Goal: Task Accomplishment & Management: Complete application form

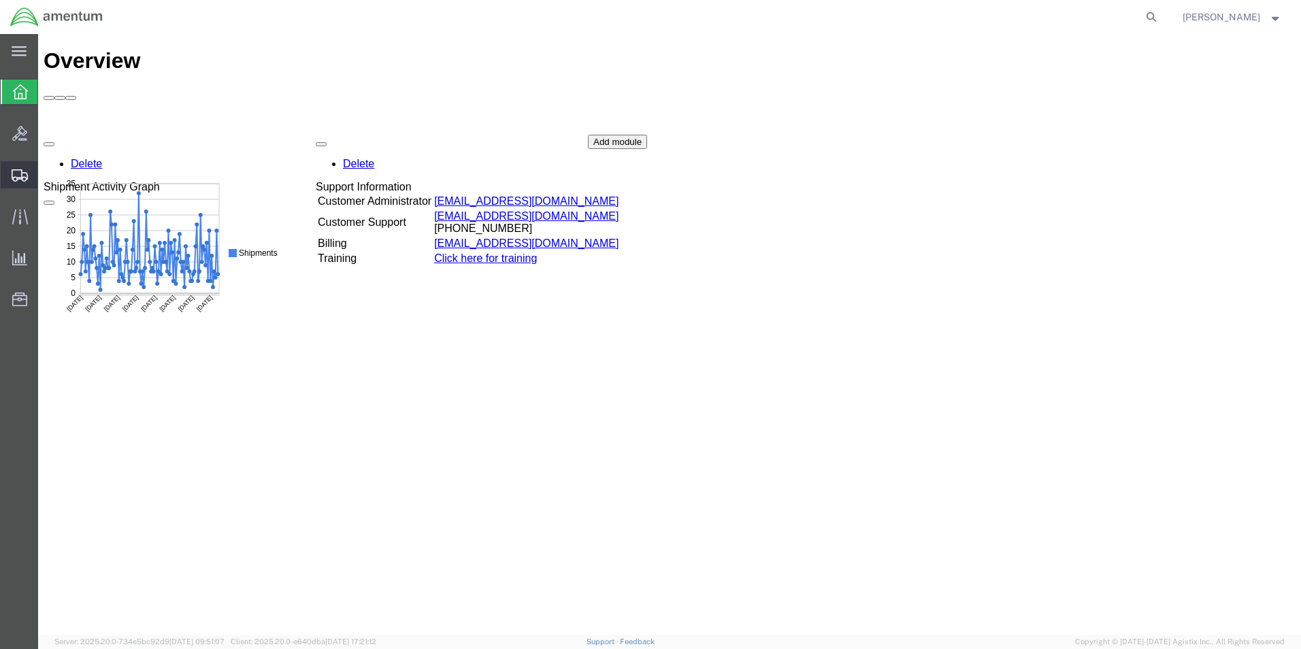
click at [24, 180] on icon at bounding box center [20, 175] width 16 height 12
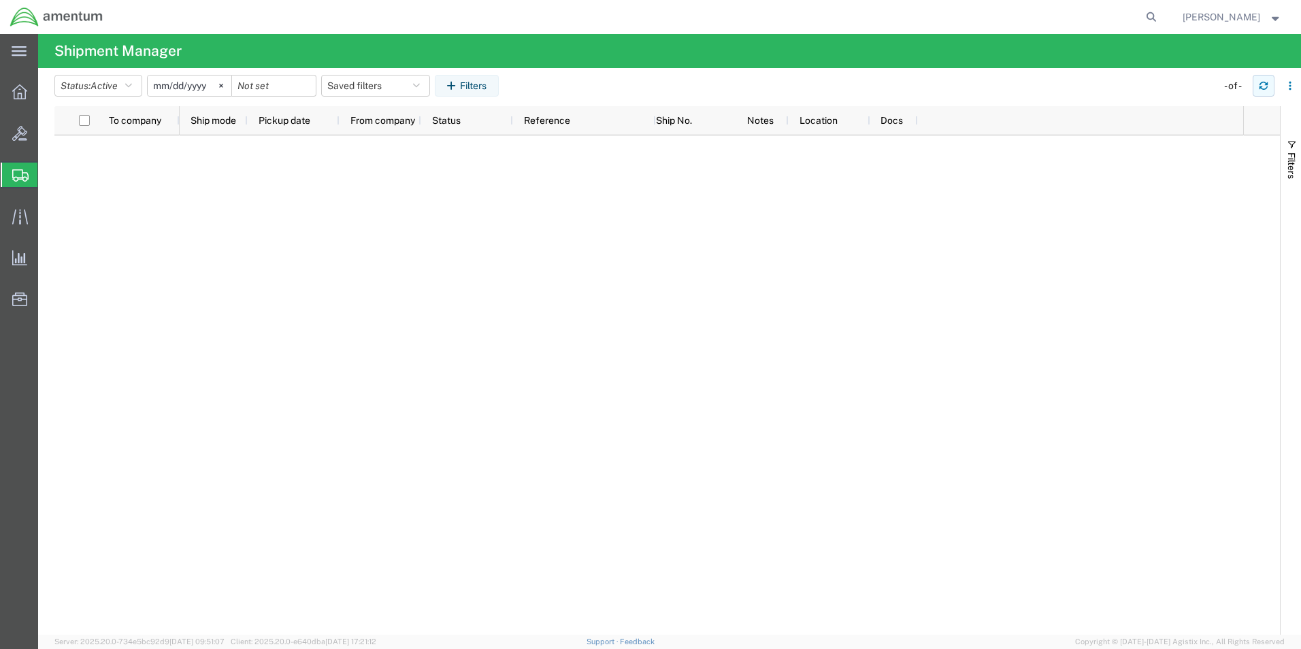
click at [1258, 85] on icon "button" at bounding box center [1263, 86] width 10 height 10
drag, startPoint x: 66, startPoint y: 224, endPoint x: 90, endPoint y: 220, distance: 24.7
click at [0, 0] on span "Create Shipment" at bounding box center [0, 0] width 0 height 0
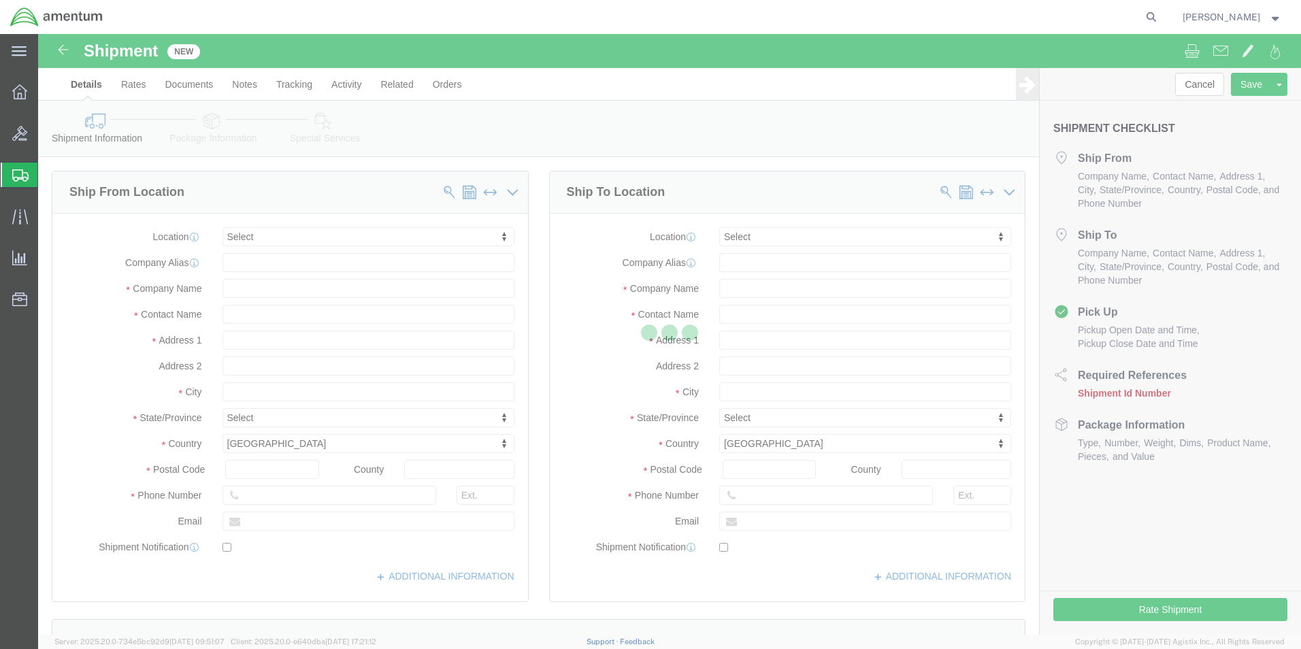
select select
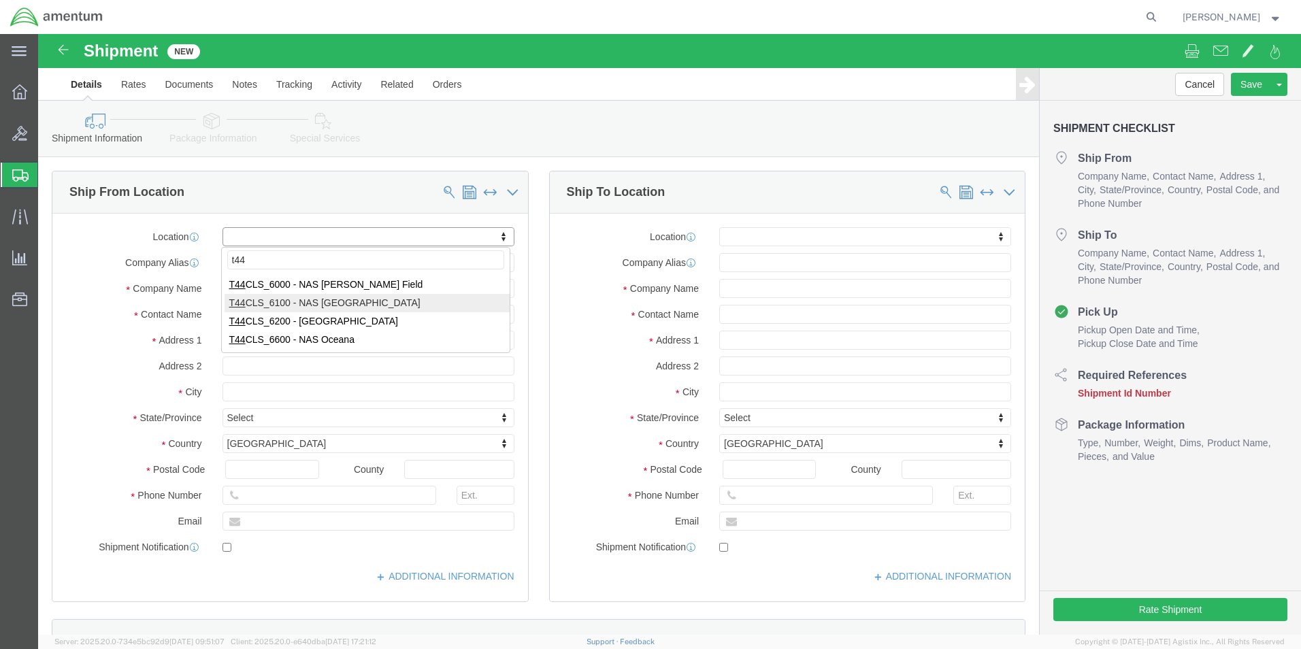
type input "t44"
select select "42673"
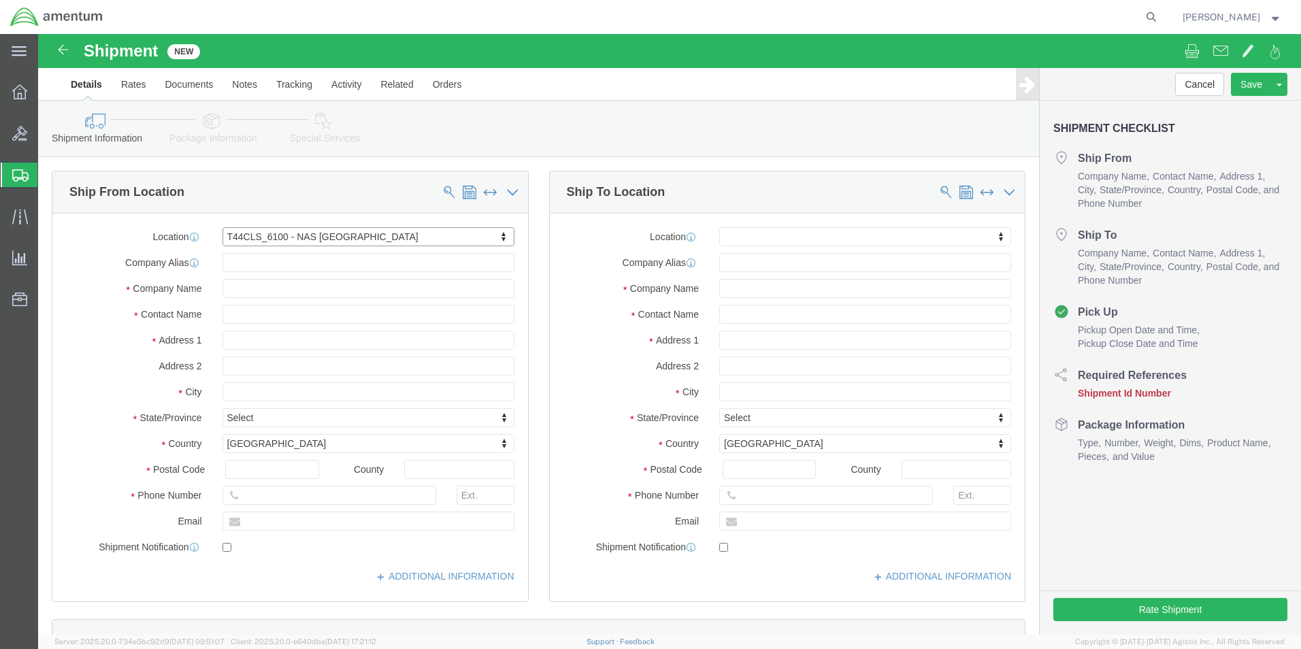
select select "[GEOGRAPHIC_DATA]"
click input "text"
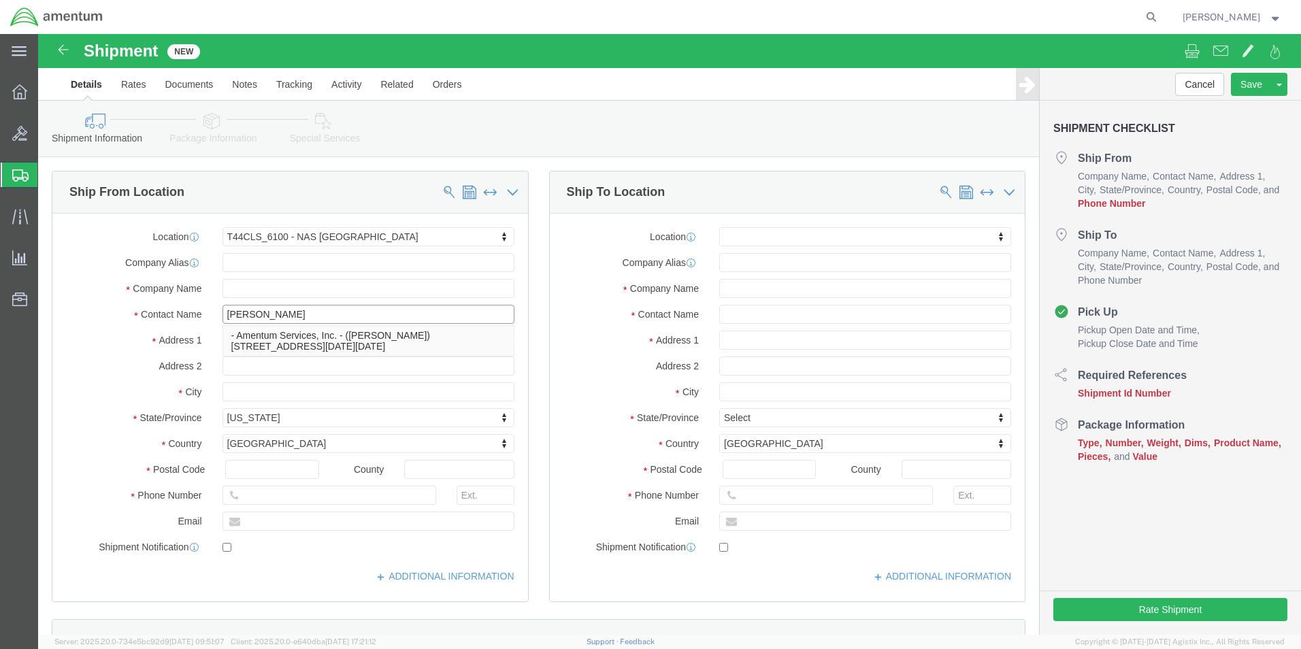
type input "[PERSON_NAME]"
click input "text"
type input "[PHONE_NUMBER]"
click input "text"
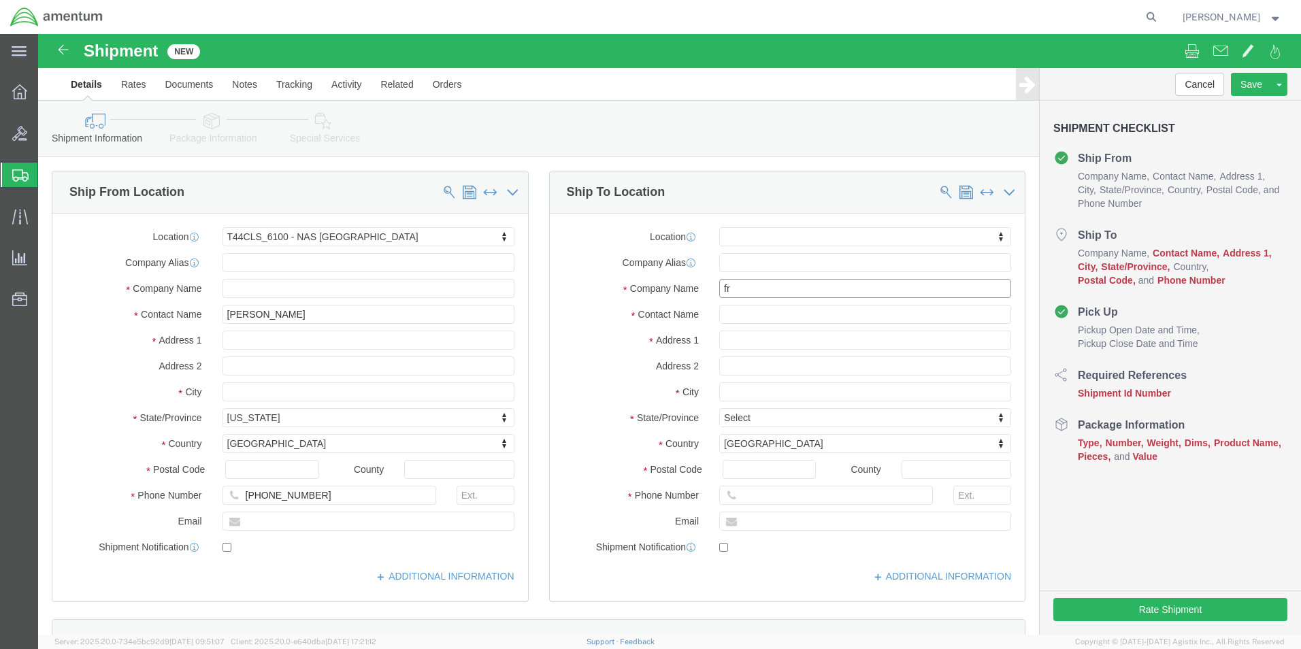
type input "frc"
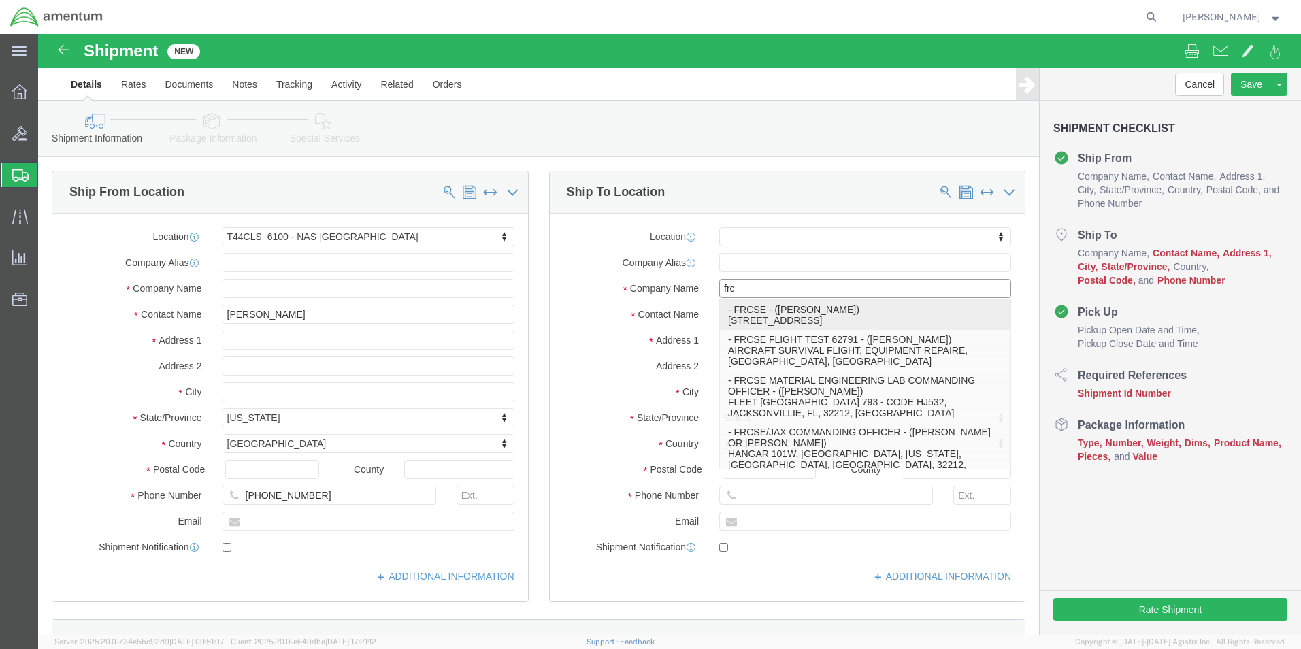
drag, startPoint x: 729, startPoint y: 292, endPoint x: 638, endPoint y: 337, distance: 101.6
click p "- FRCSE - ([PERSON_NAME]) HANGAR 101W, [GEOGRAPHIC_DATA], [GEOGRAPHIC_DATA], [G…"
select select "FL"
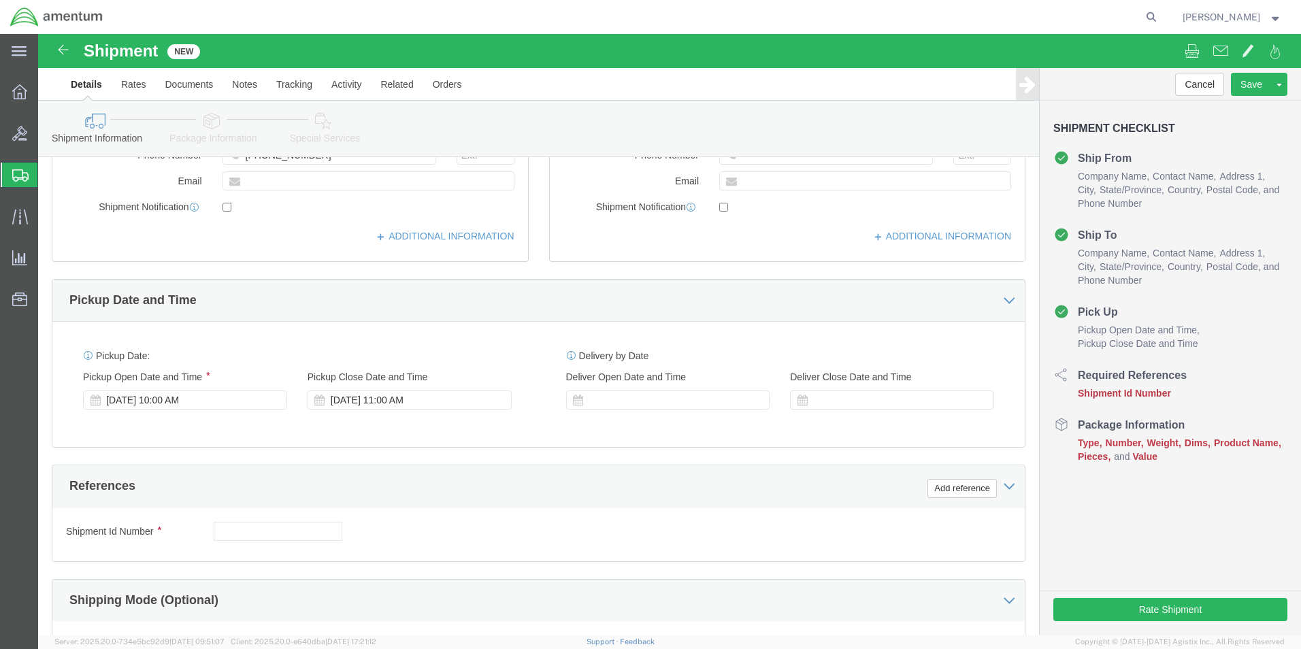
scroll to position [567, 0]
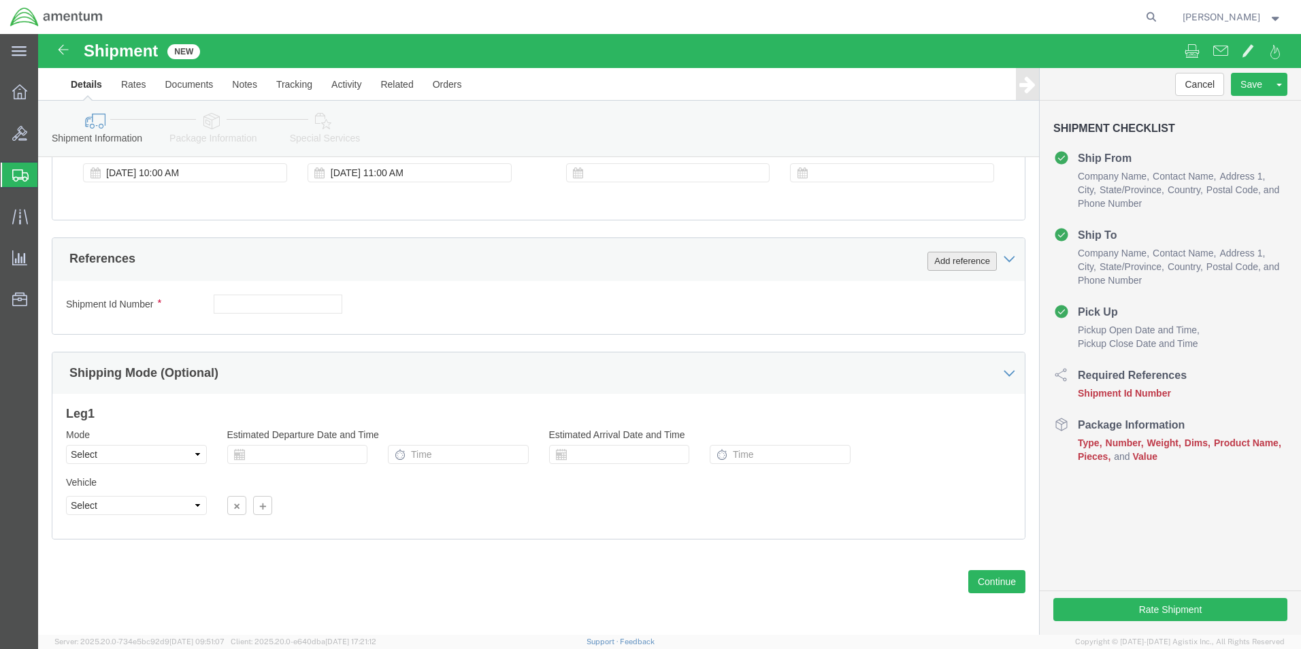
type input "FRCSE"
click button "Add reference"
click select "Select Account Type Activity ID Airline Appointment Number ASN Batch Request # …"
select select "CUSTREF"
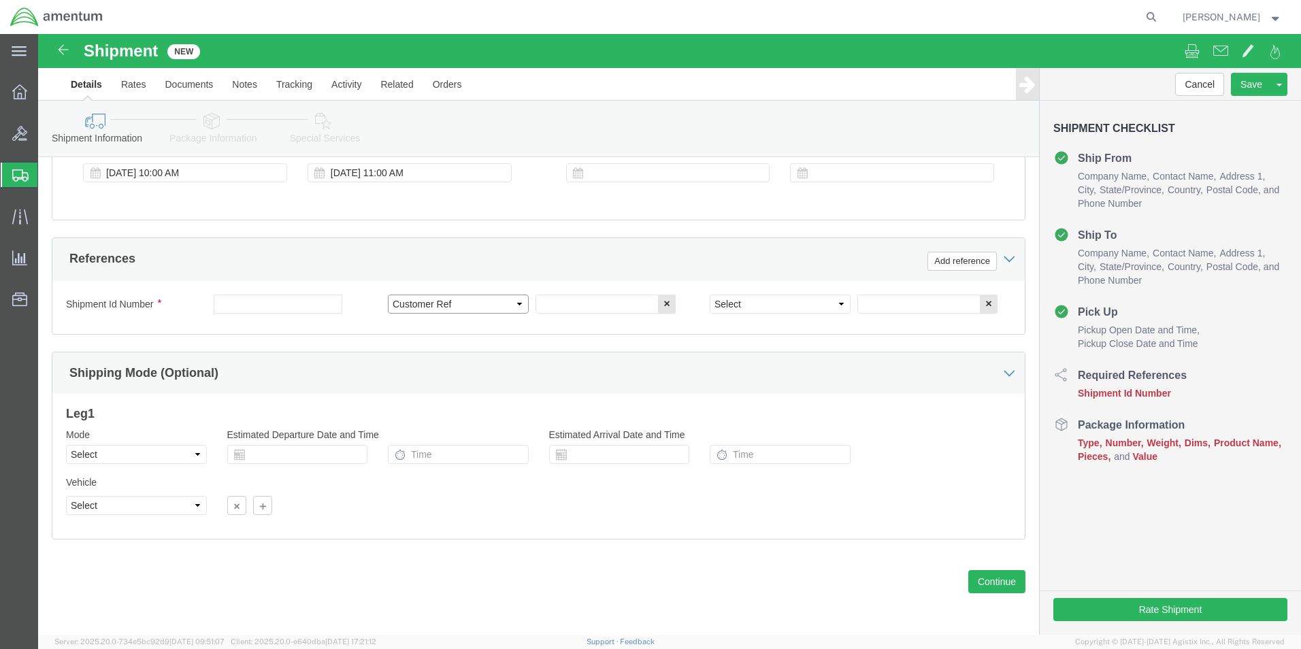
click select "Select Account Type Activity ID Airline Appointment Number ASN Batch Request # …"
click input "text"
type input "25-5567"
click select "Select Account Type Activity ID Airline Appointment Number ASN Batch Request # …"
select select "PROJNUM"
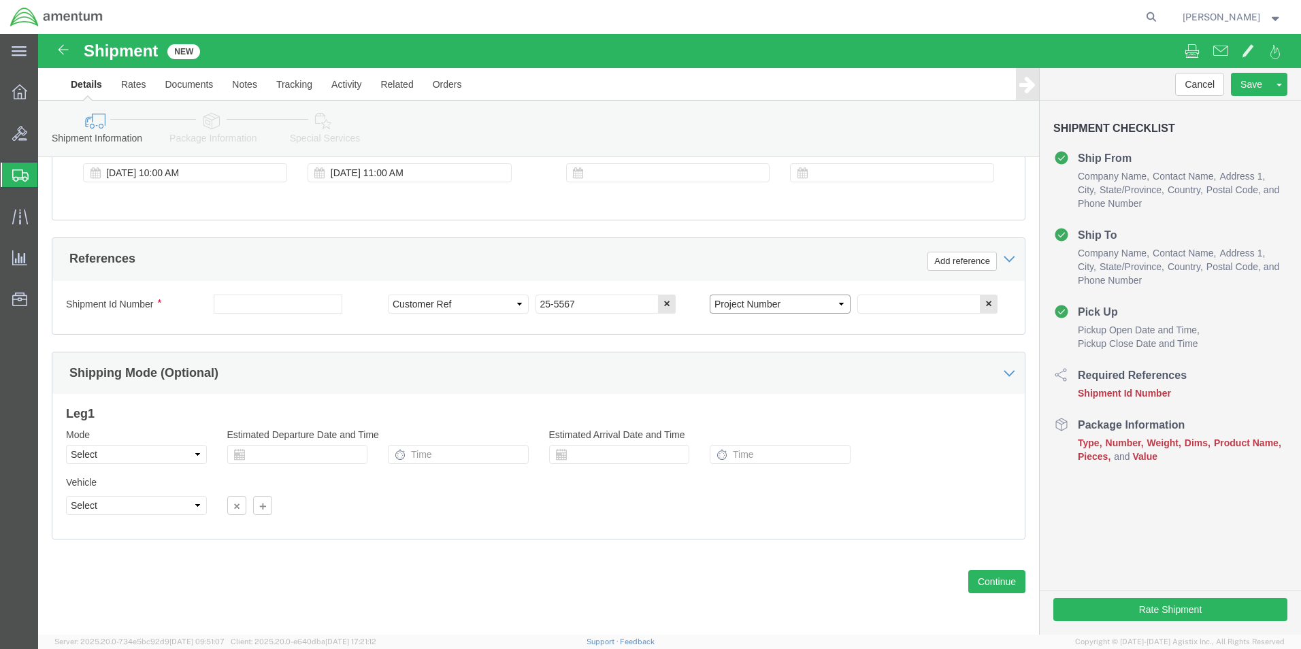
click select "Select Account Type Activity ID Airline Appointment Number ASN Batch Request # …"
click input "text"
type input "4951.00.00.C.001101.AE.19.09"
click button "Continue"
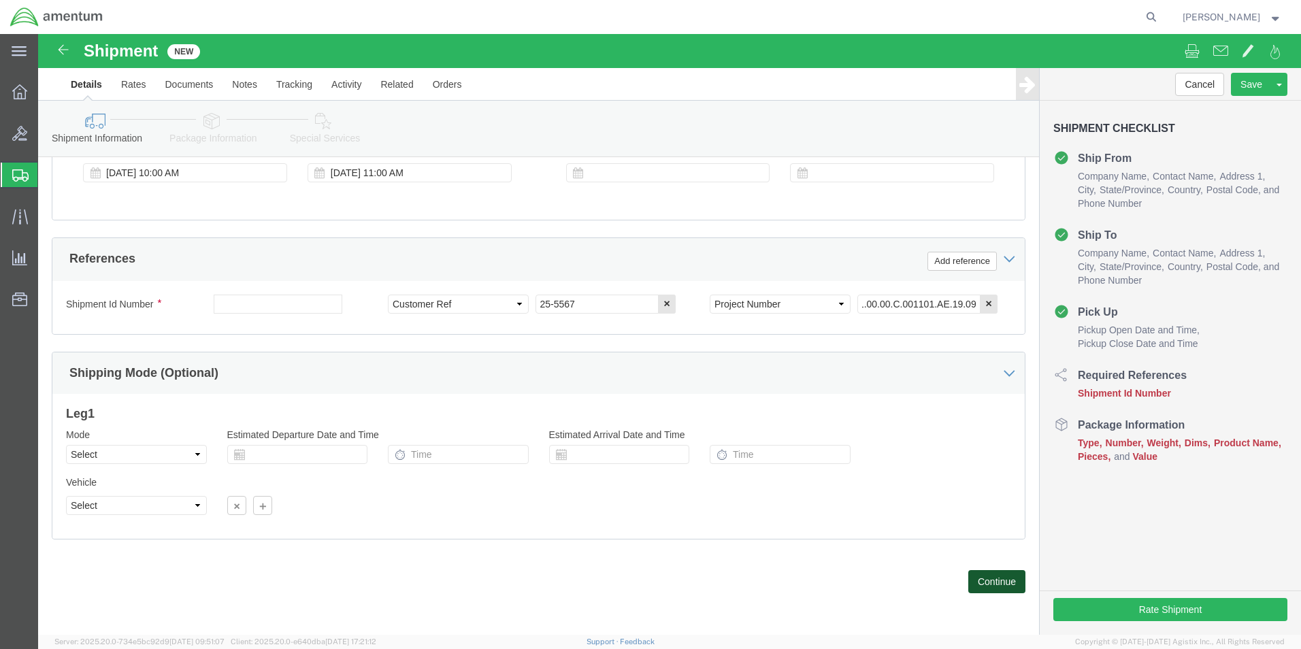
scroll to position [0, 0]
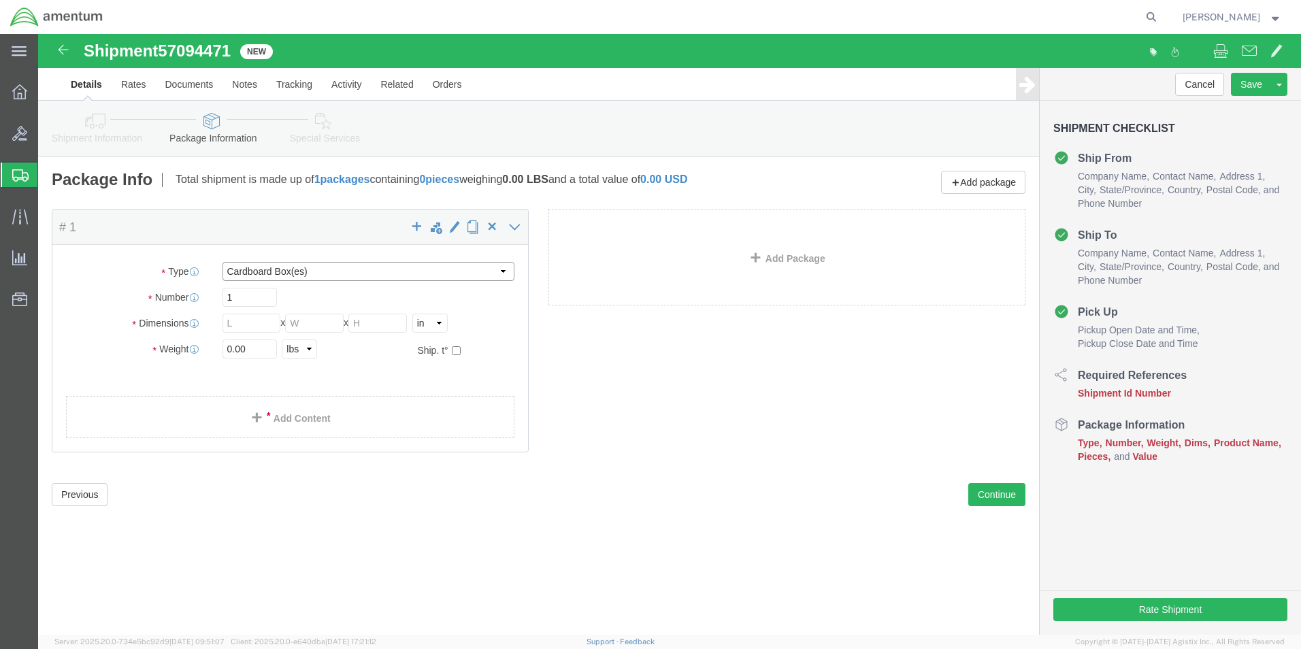
click select "Select BCK Boxes Bale(s) Basket(s) Bolt(s) Bottle(s) Buckets Bulk Bundle(s) Can…"
select select "CRAT"
click select "Select BCK Boxes Bale(s) Basket(s) Bolt(s) Bottle(s) Buckets Bulk Bundle(s) Can…"
click input "text"
type input "9"
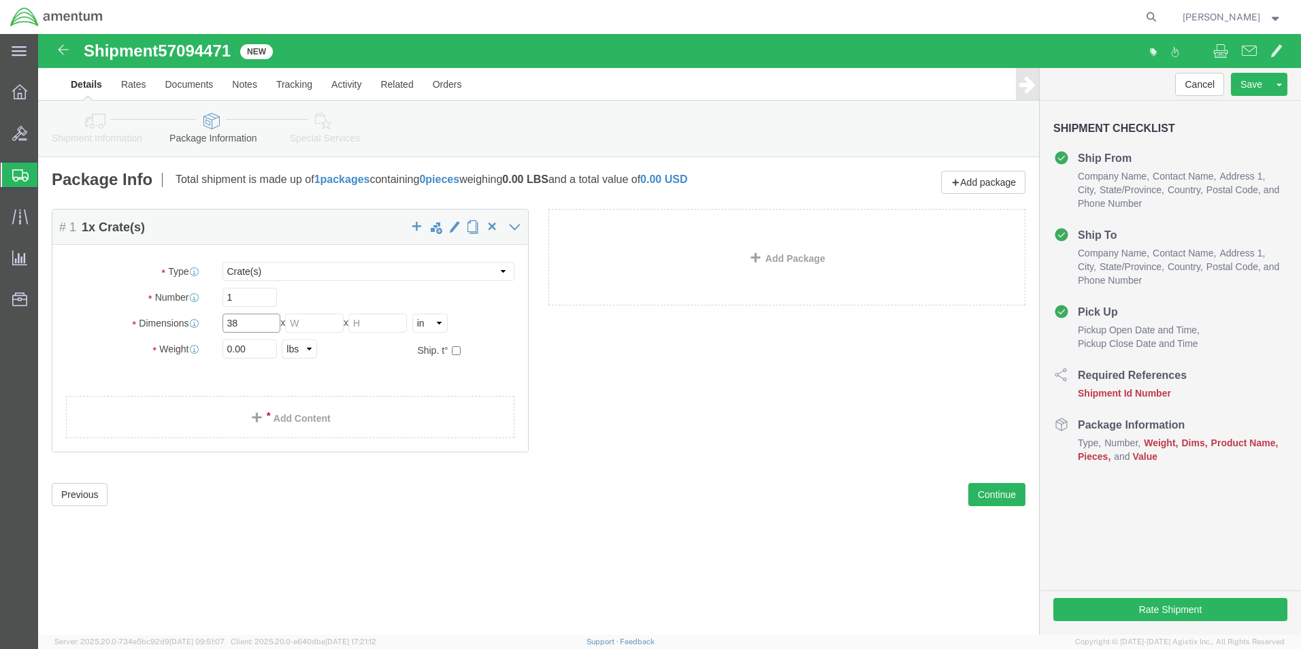
type input "38"
type input "17"
type input "12"
click input "0.00"
type input "0"
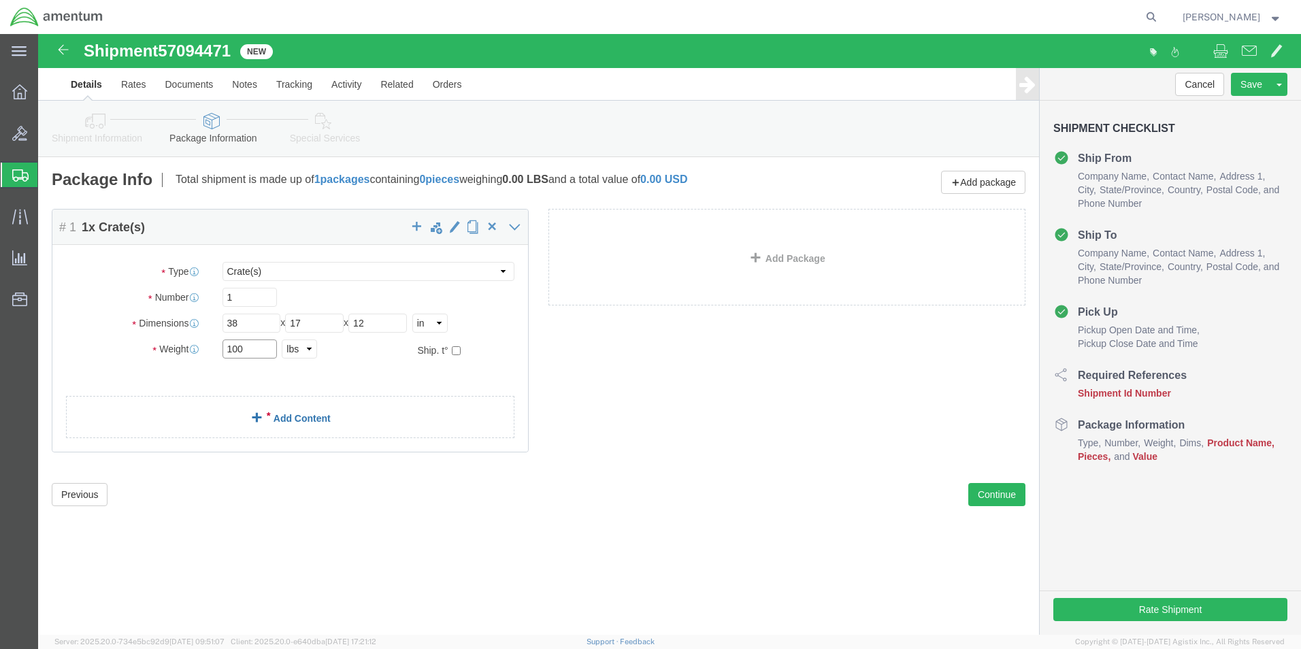
type input "100"
click link "Add Content"
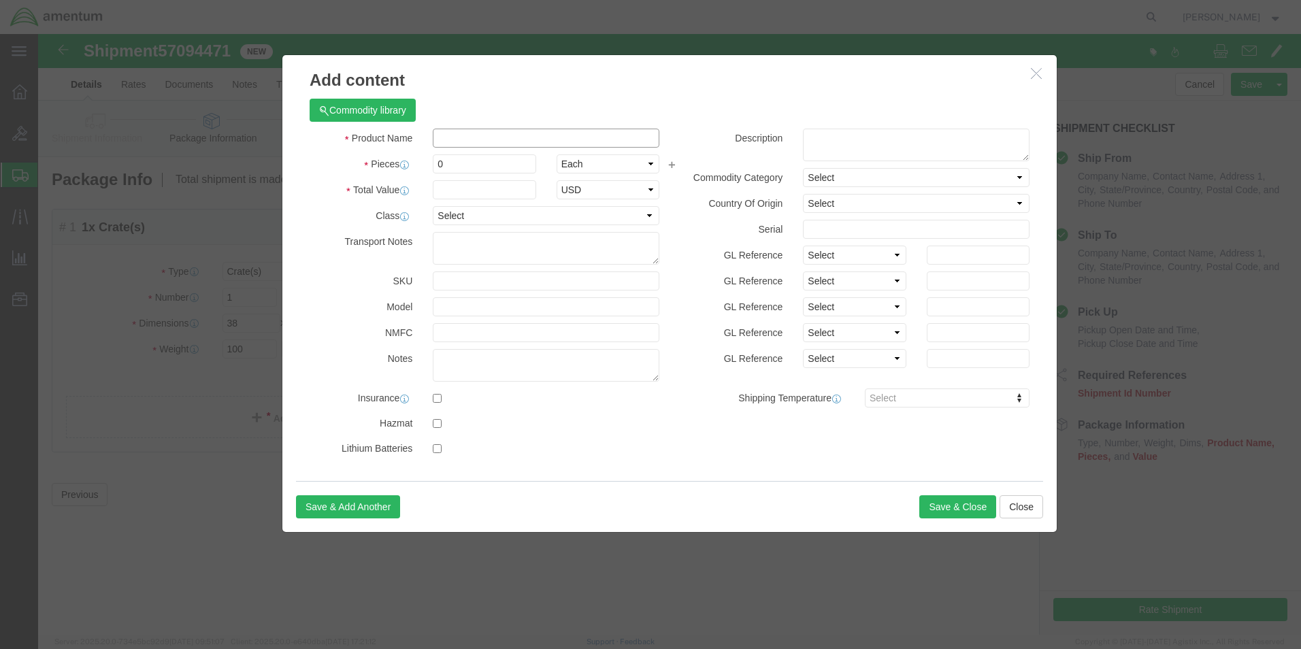
click input "text"
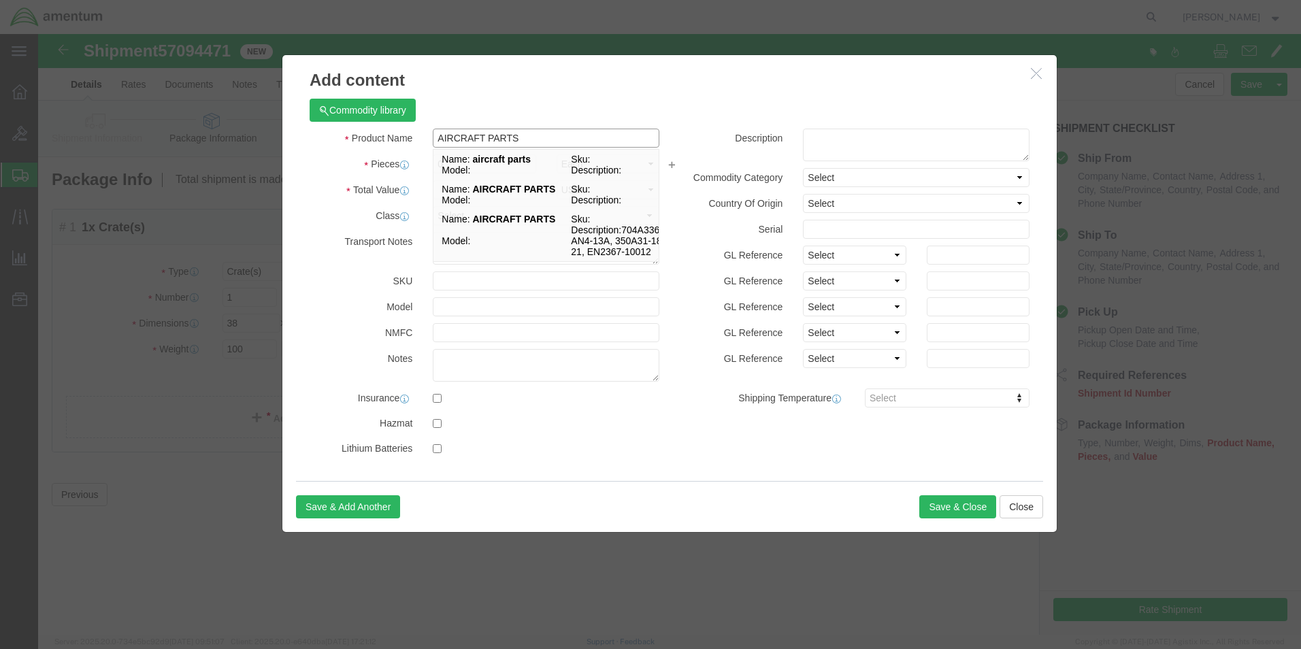
type input "AIRCRAFT PARTS"
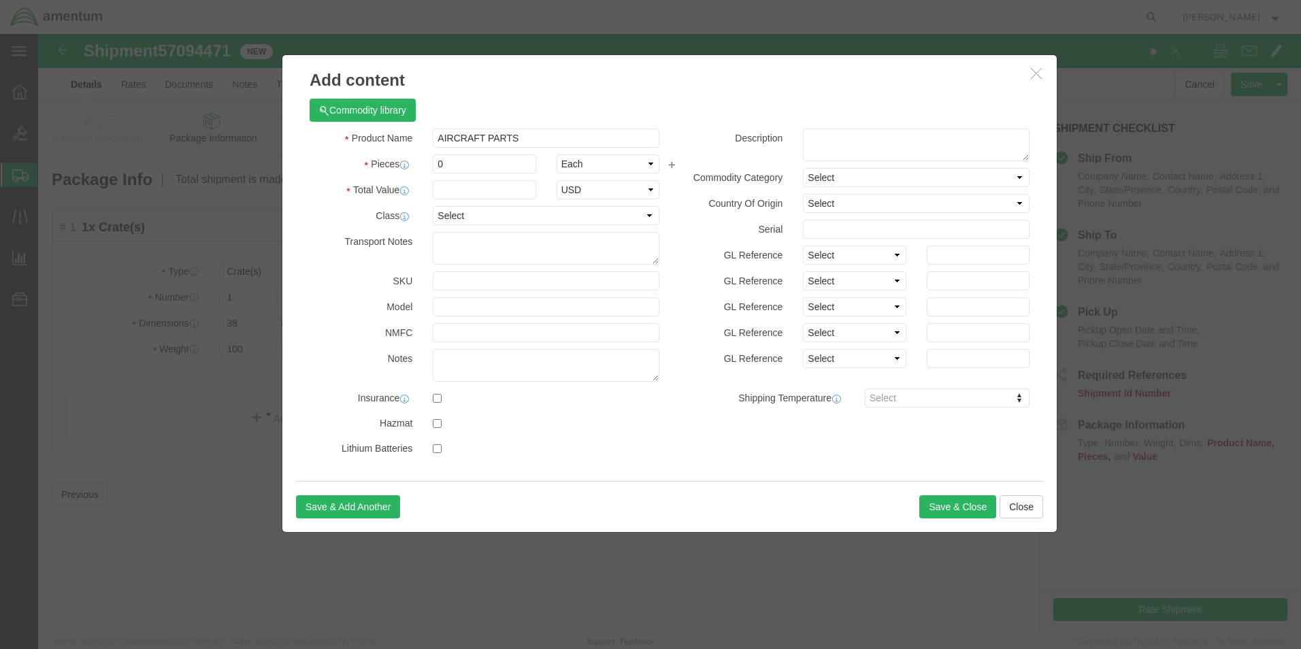
click label
click input "checkbox"
checkbox input "true"
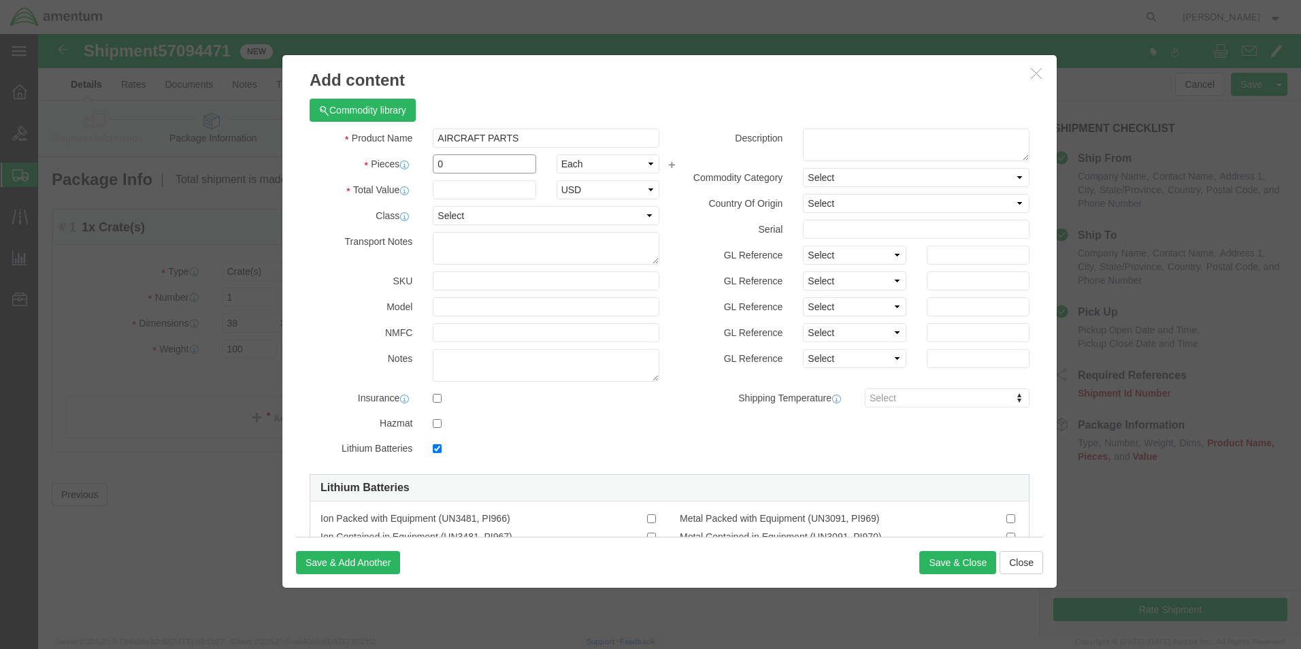
click input "0"
type input "1"
click label
click input "checkbox"
checkbox input "false"
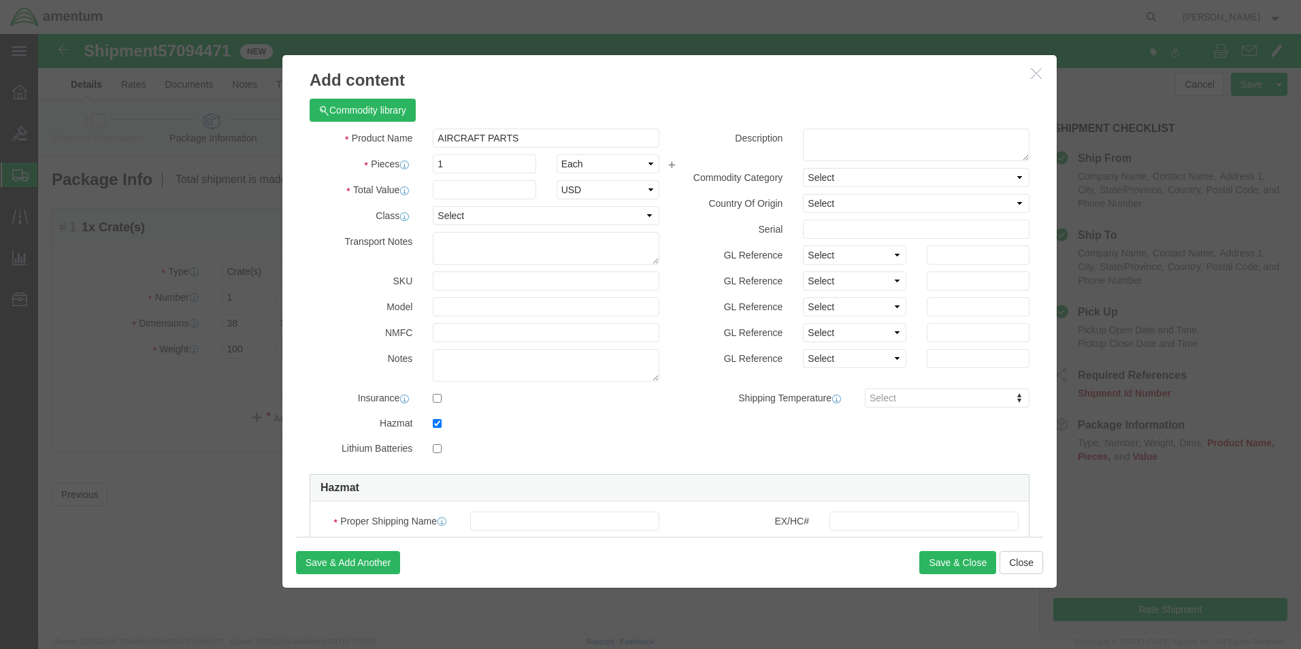
click label
click input "checkbox"
checkbox input "false"
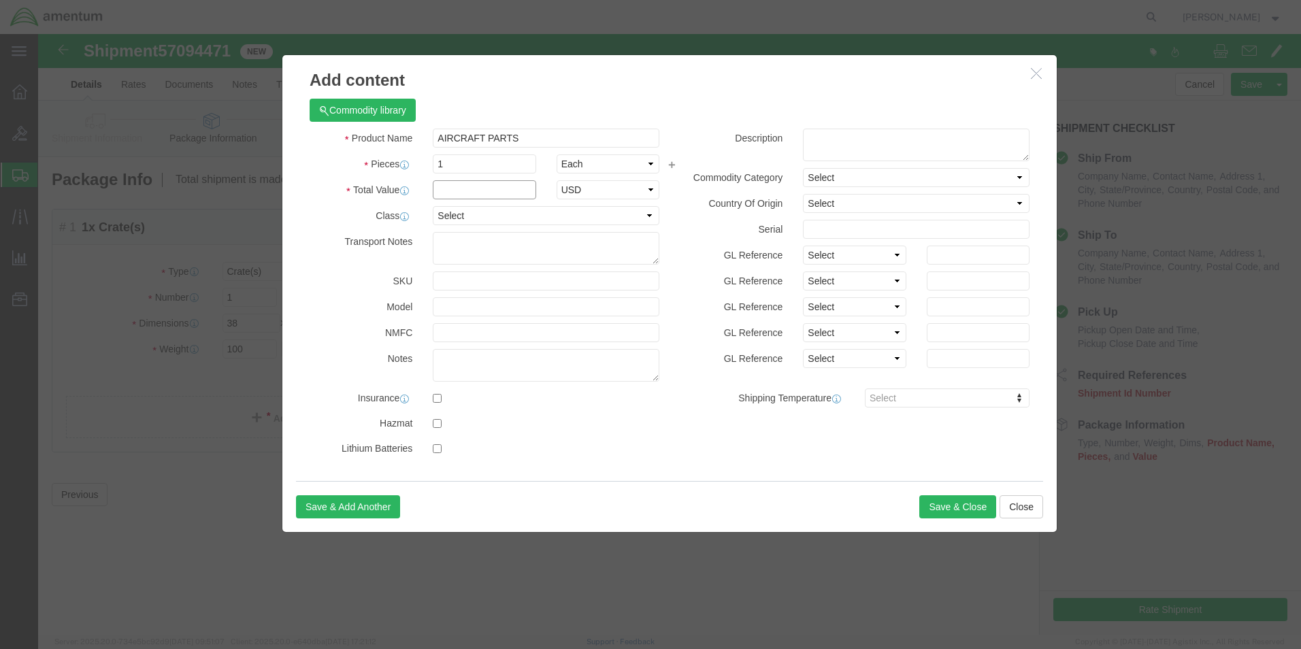
click input "text"
type input "1"
click select "Select 50 55 60 65 70 85 92.5 100 125 175 250 300 400"
select select "50"
click select "Select 50 55 60 65 70 85 92.5 100 125 175 250 300 400"
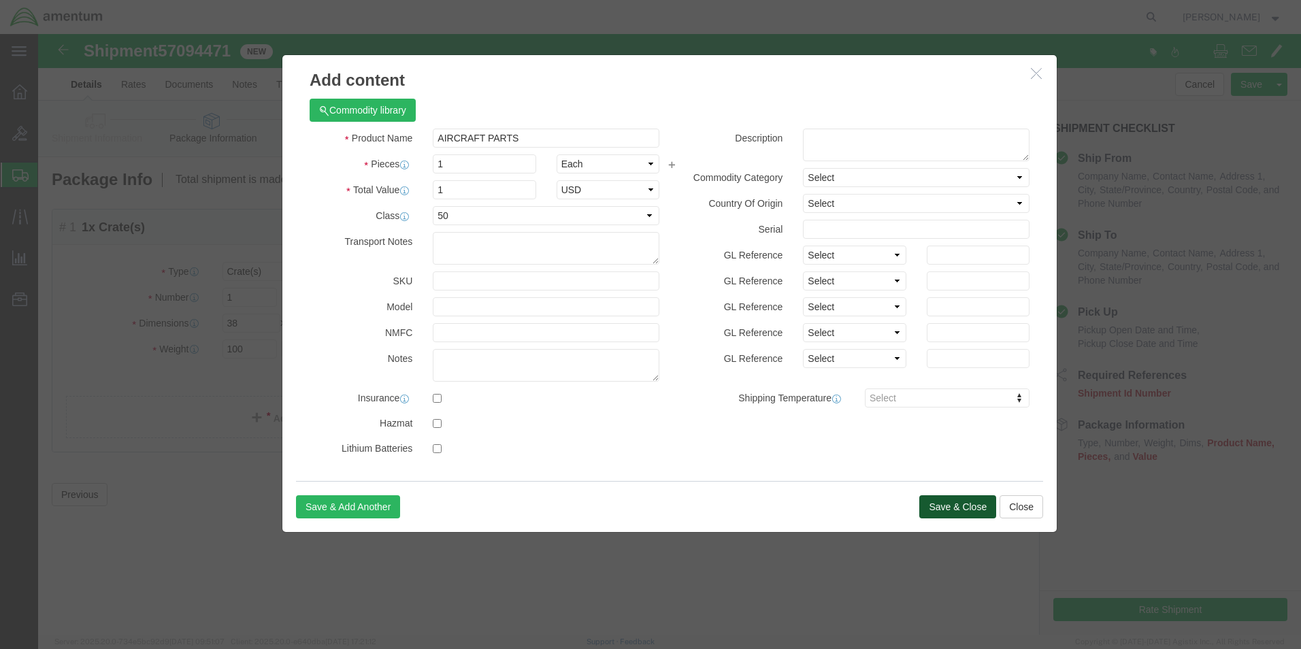
click button "Save & Close"
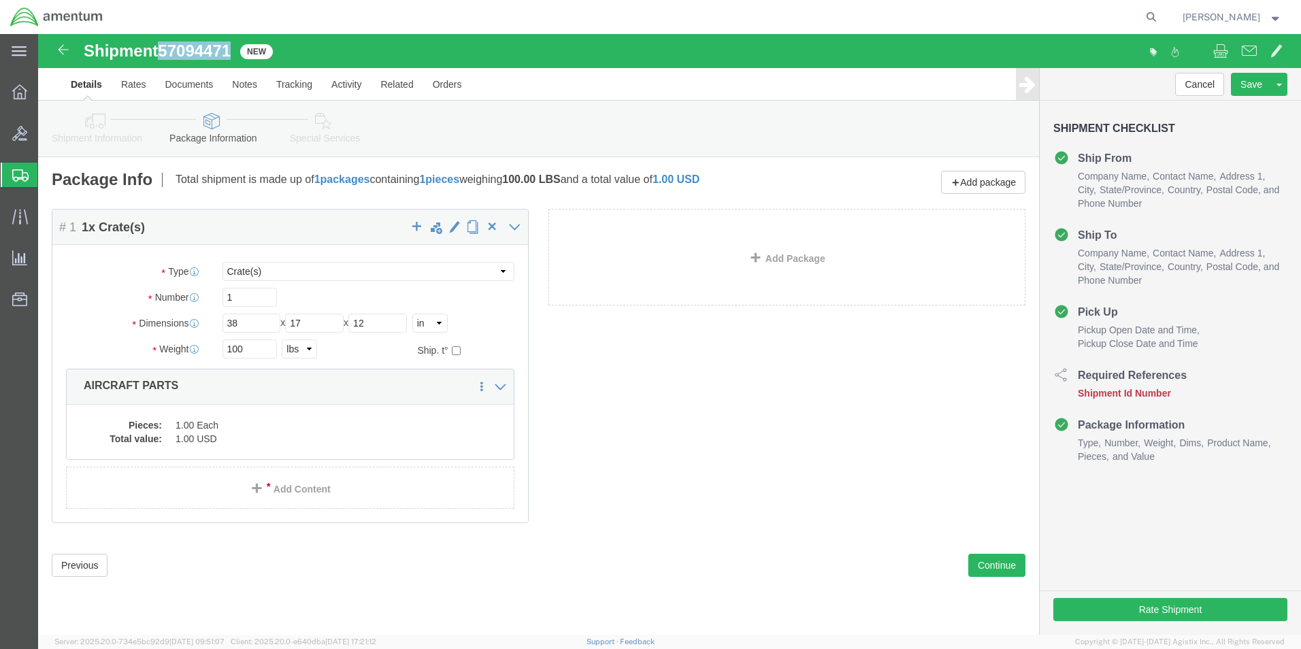
drag, startPoint x: 123, startPoint y: 14, endPoint x: 196, endPoint y: 20, distance: 73.0
click h1 "Shipment 57094471"
drag, startPoint x: 196, startPoint y: 20, endPoint x: 182, endPoint y: 20, distance: 13.6
copy span "57094471"
drag, startPoint x: 1126, startPoint y: 574, endPoint x: 1147, endPoint y: 602, distance: 34.6
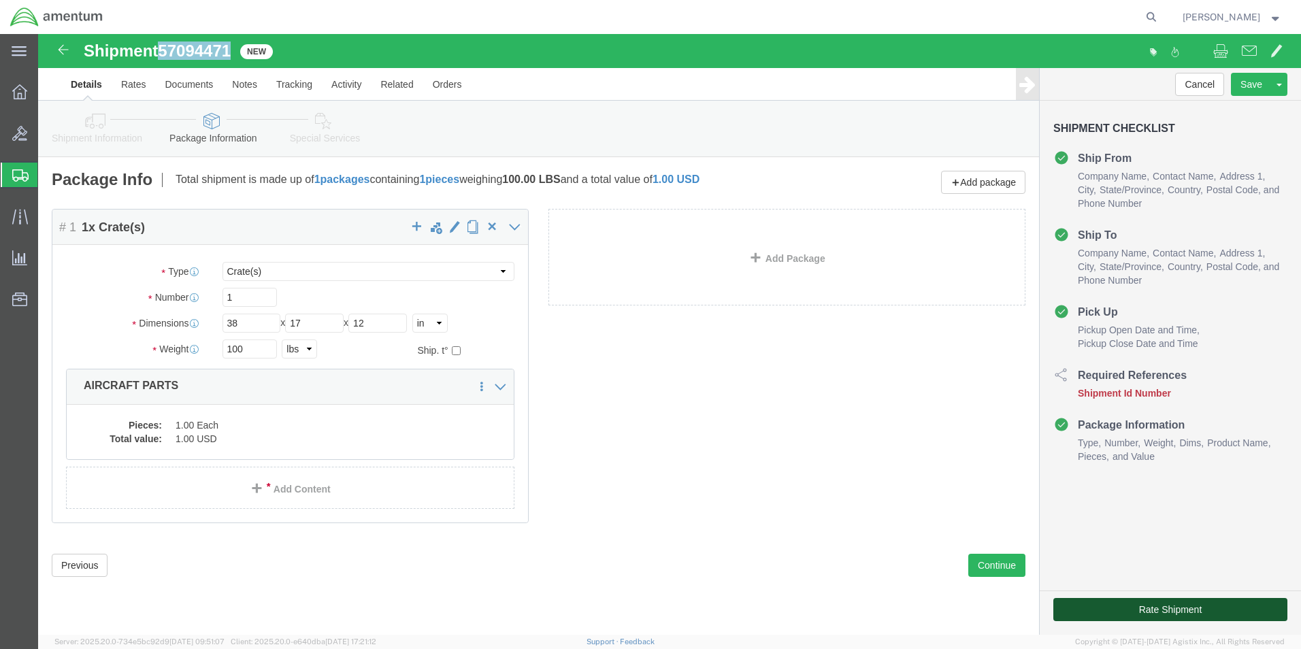
click button "Rate Shipment"
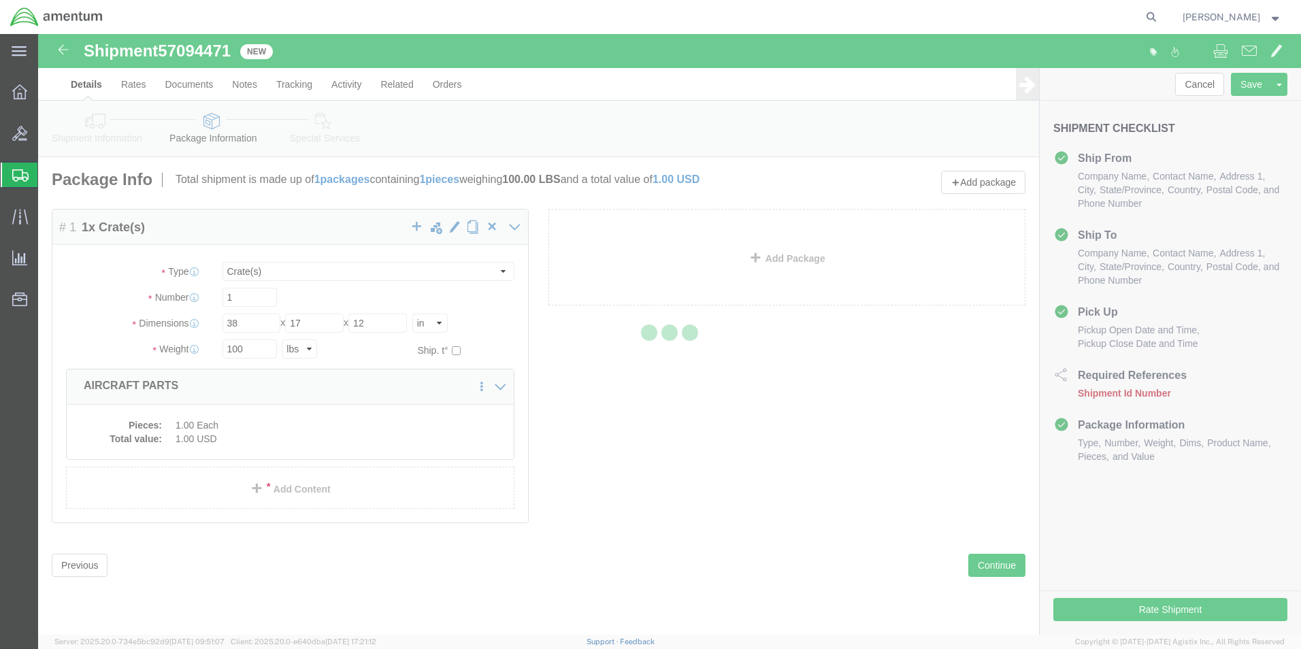
select select "42673"
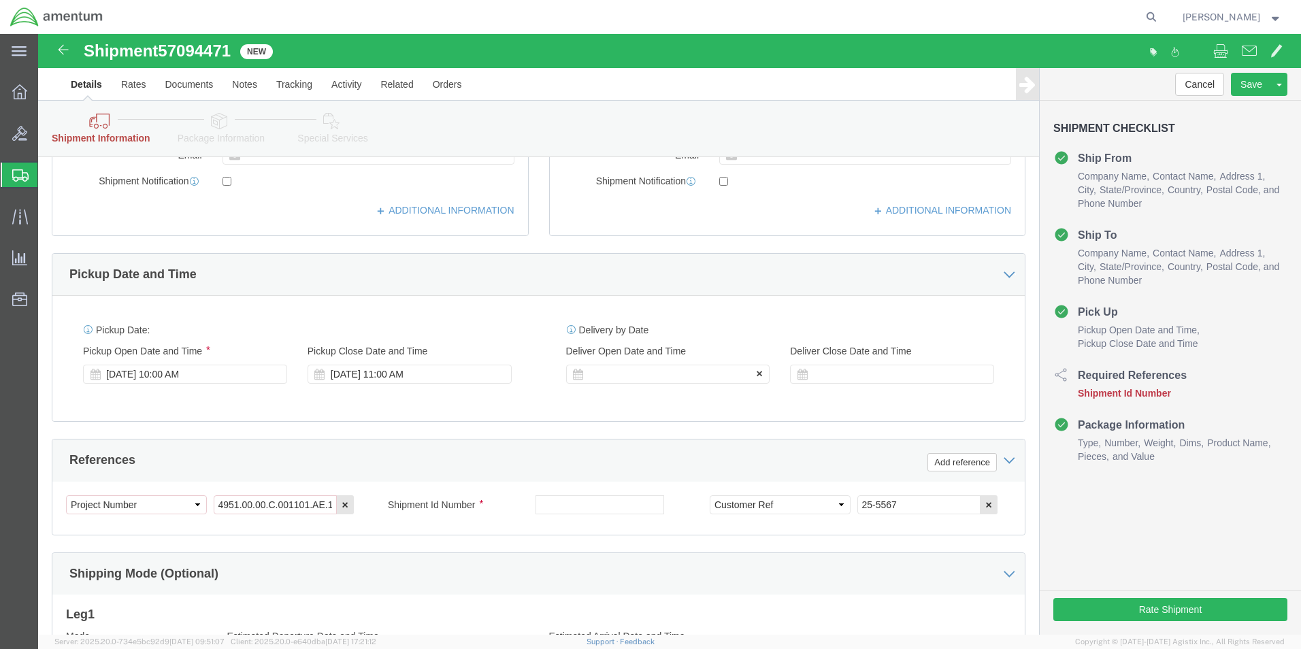
scroll to position [612, 0]
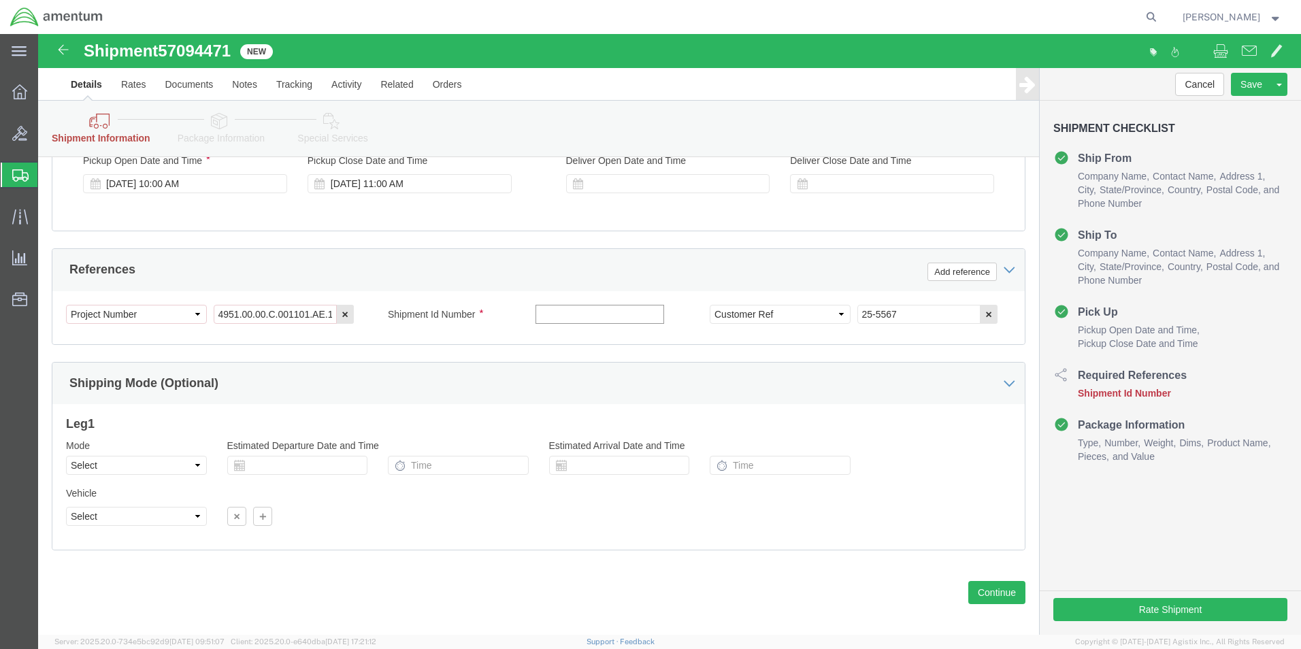
click input "text"
paste input "57094471"
type input "57094471"
click button "Rate Shipment"
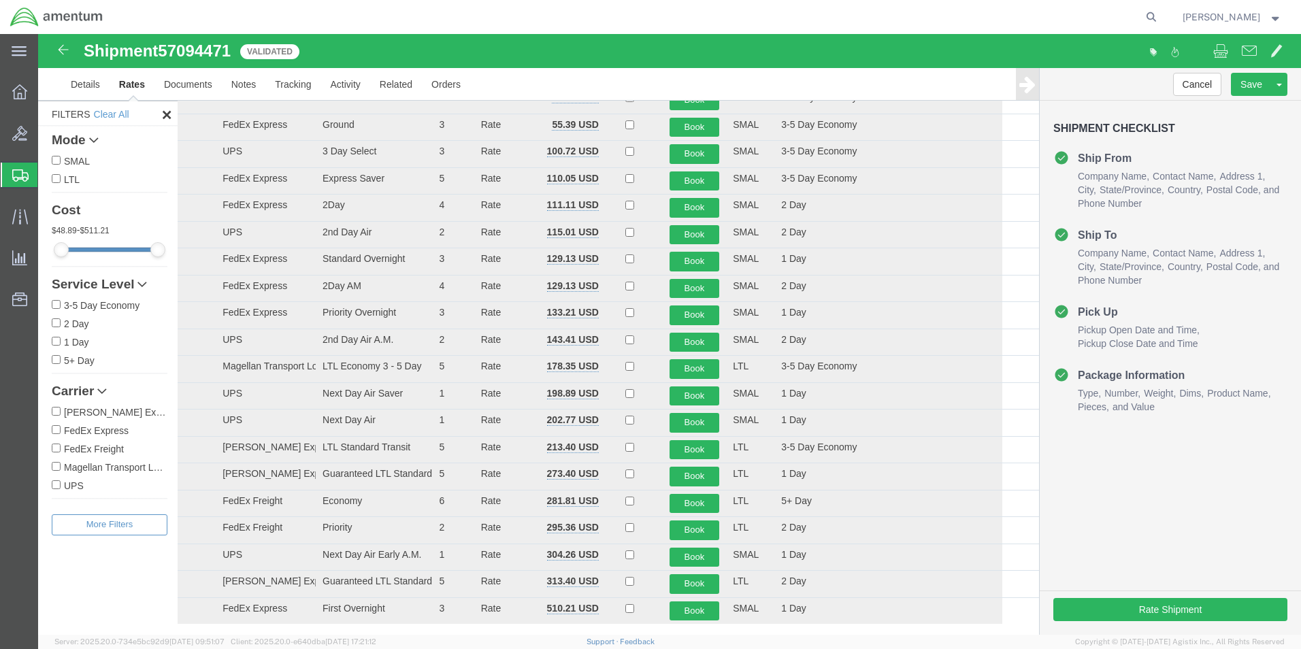
scroll to position [0, 0]
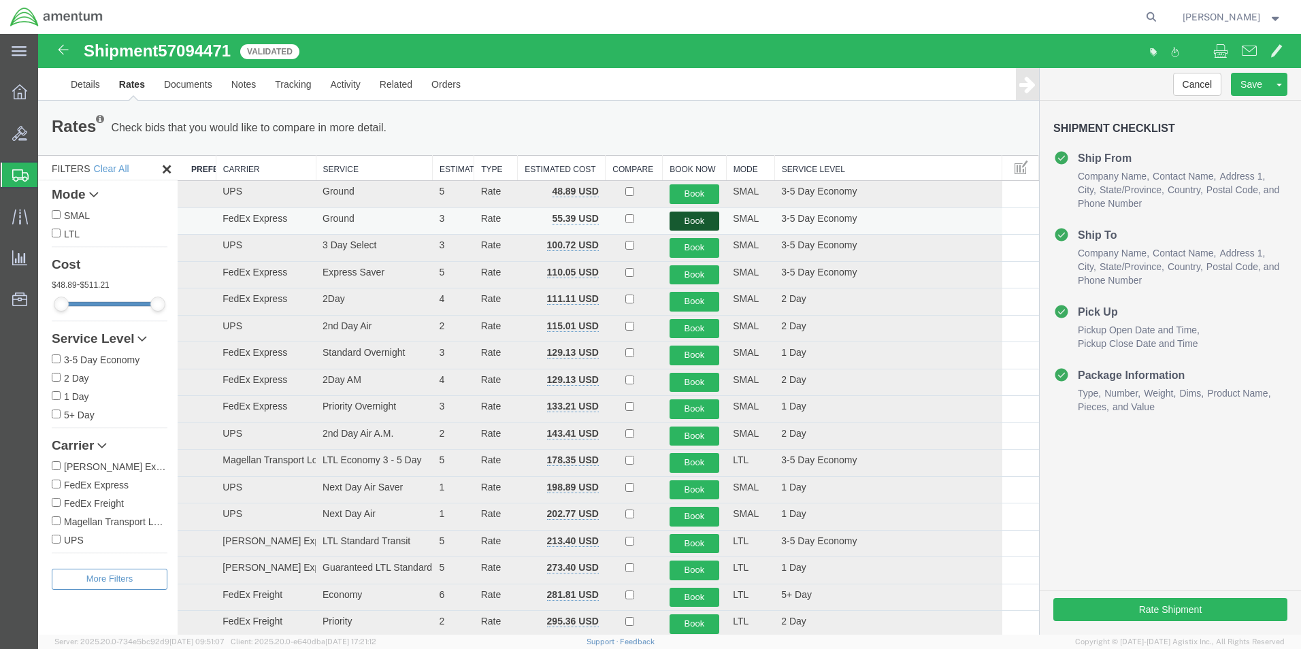
click at [686, 224] on button "Book" at bounding box center [694, 222] width 50 height 20
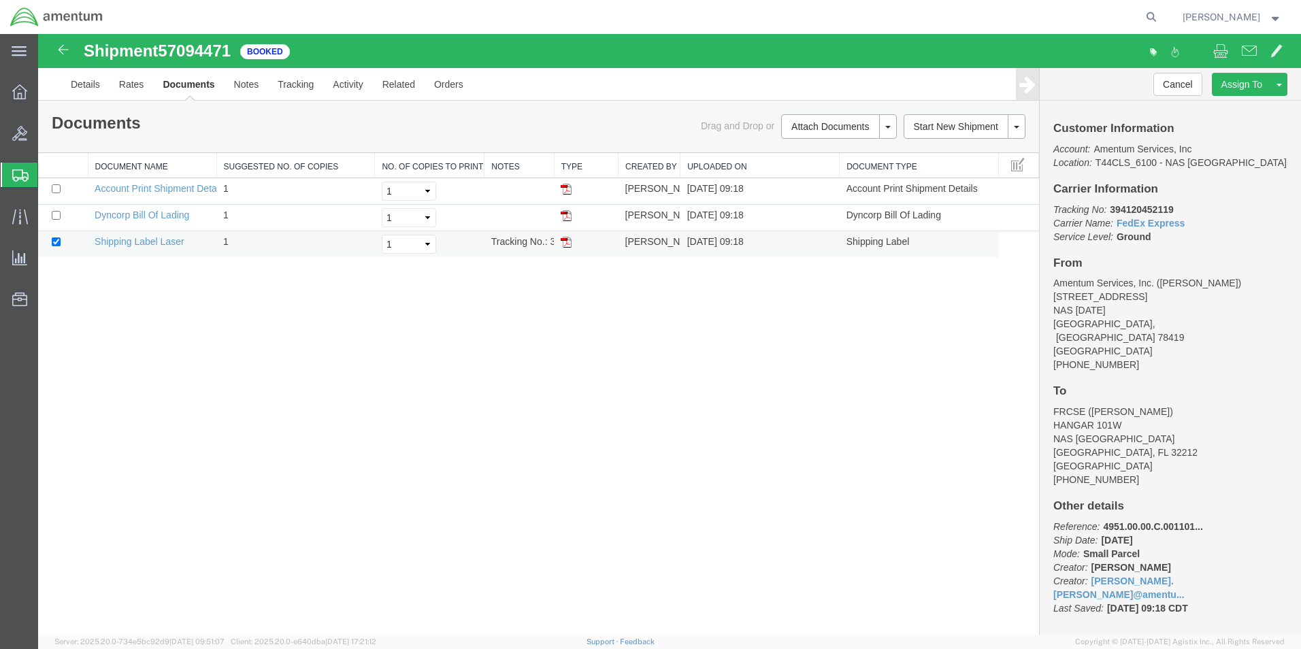
click at [567, 248] on img at bounding box center [566, 242] width 11 height 11
